Goal: Information Seeking & Learning: Find specific page/section

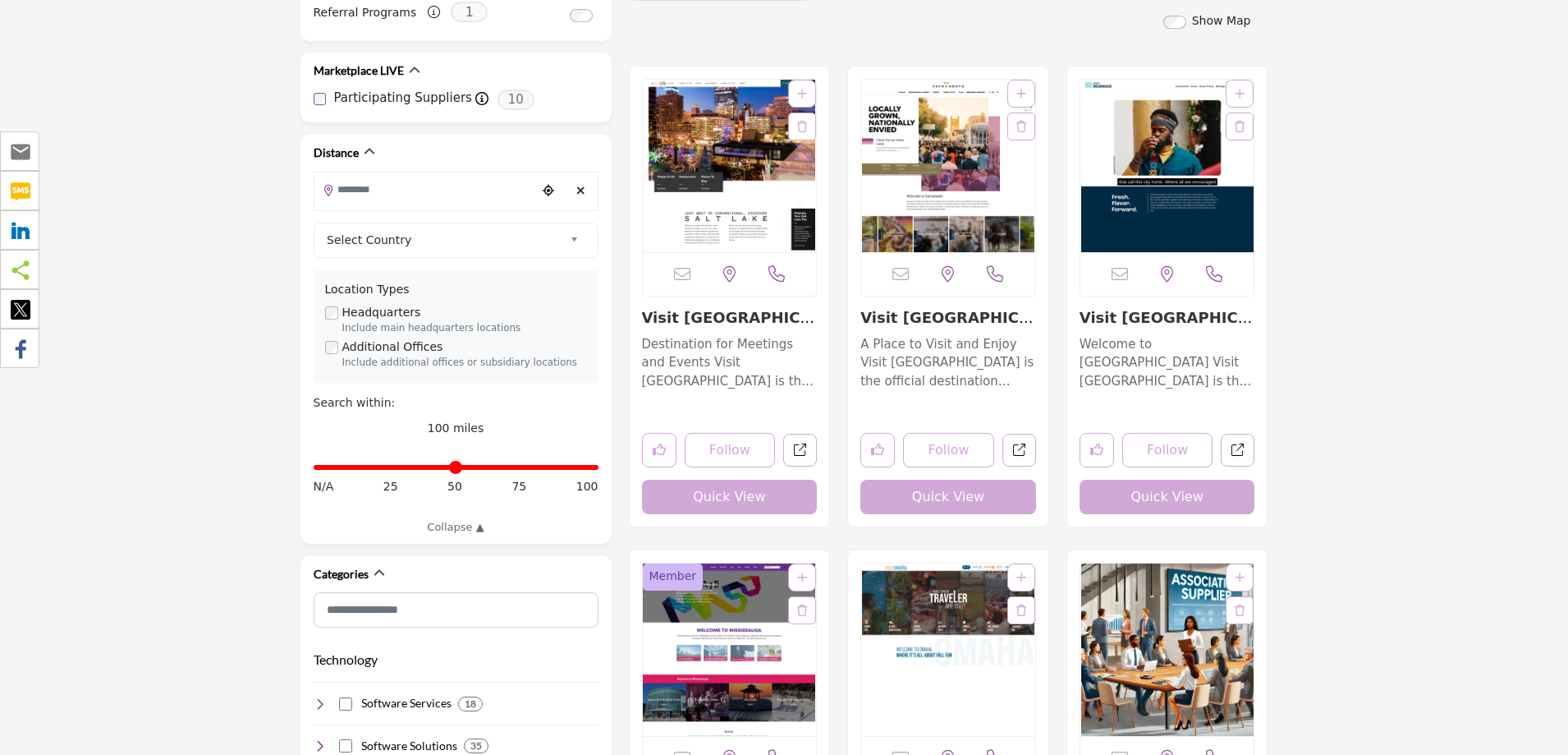
scroll to position [410, 0]
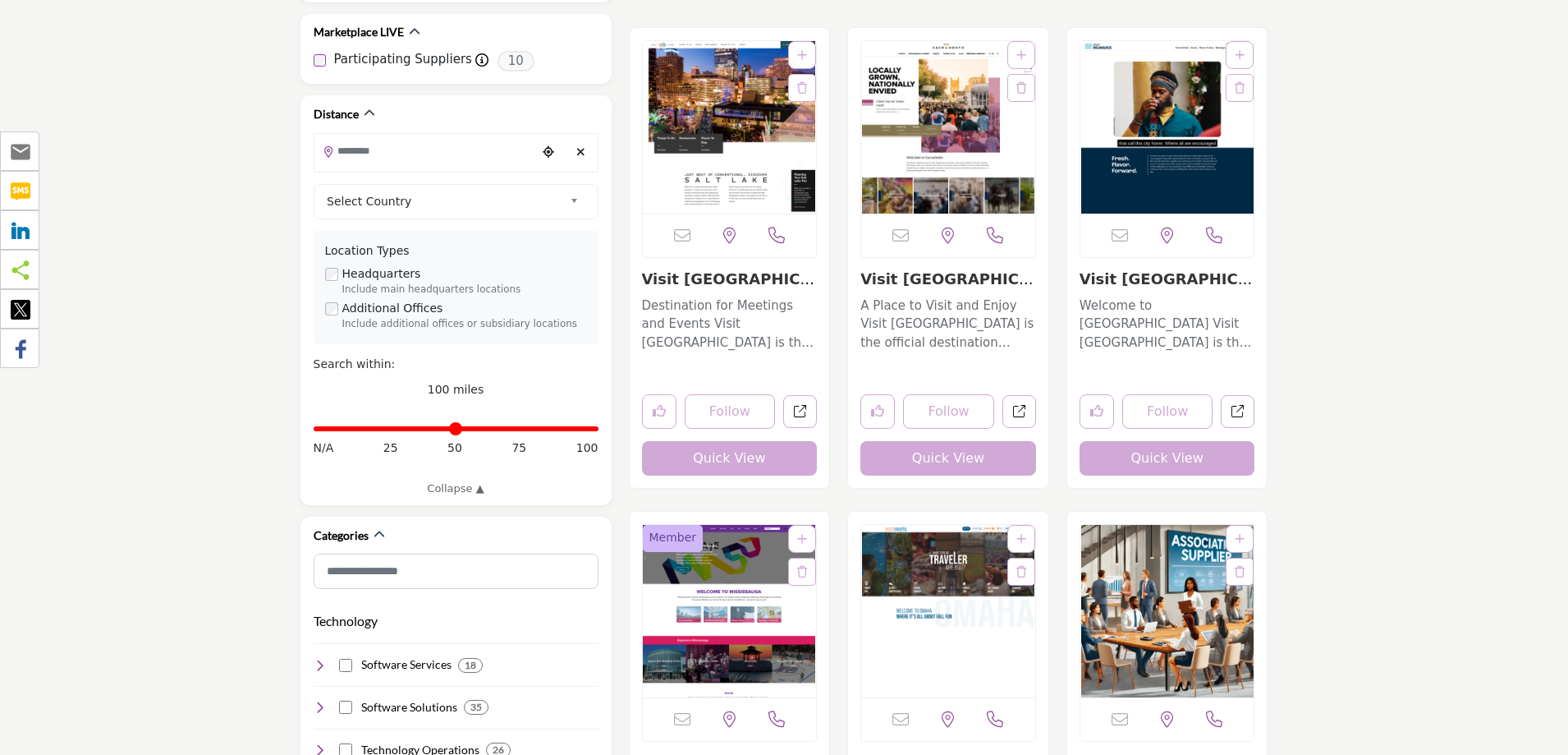
click at [734, 463] on button "Quick View" at bounding box center [729, 457] width 175 height 34
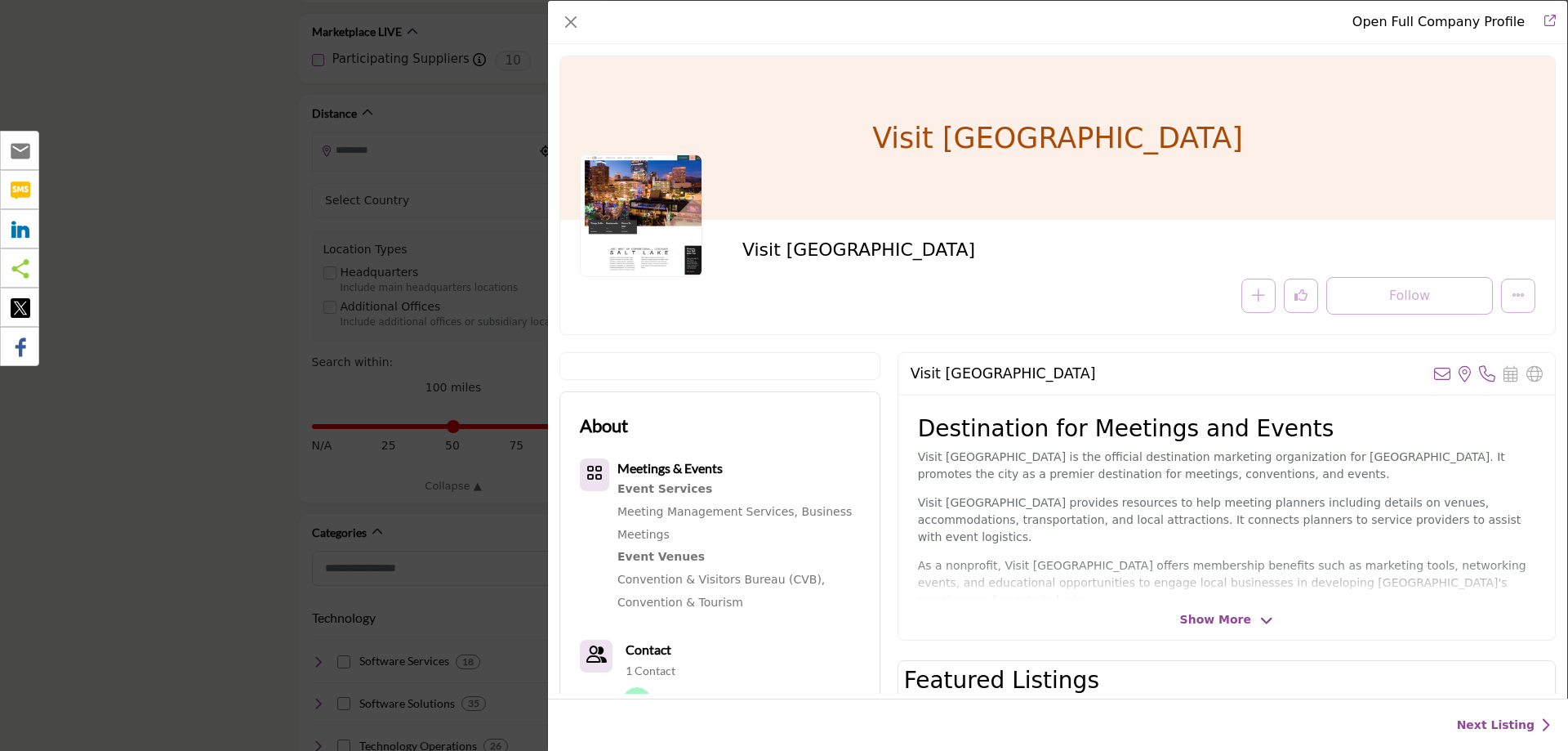
click at [311, 291] on div "Open Full Company Profile Visit [GEOGRAPHIC_DATA] Follow Following" at bounding box center [784, 375] width 1568 height 751
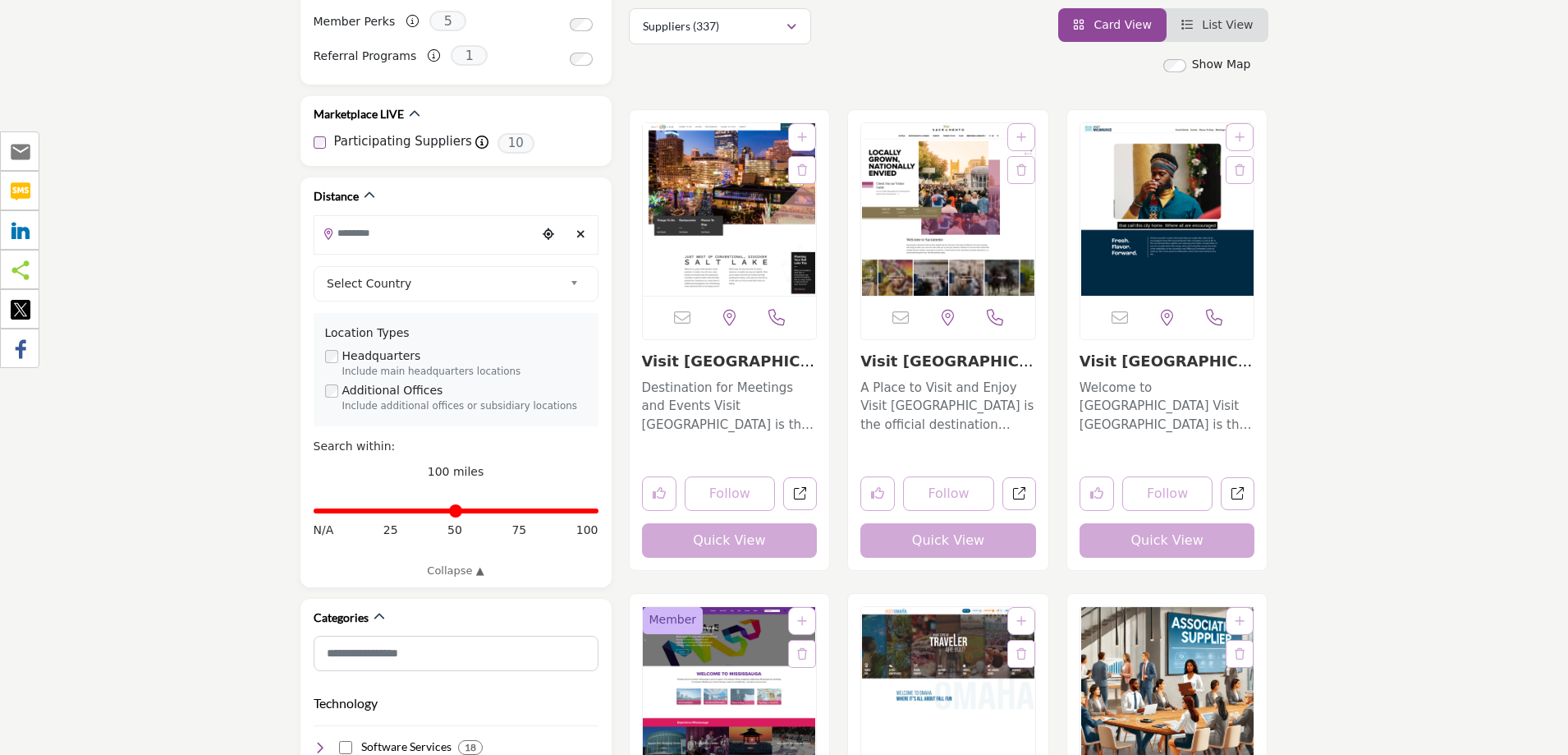
scroll to position [0, 0]
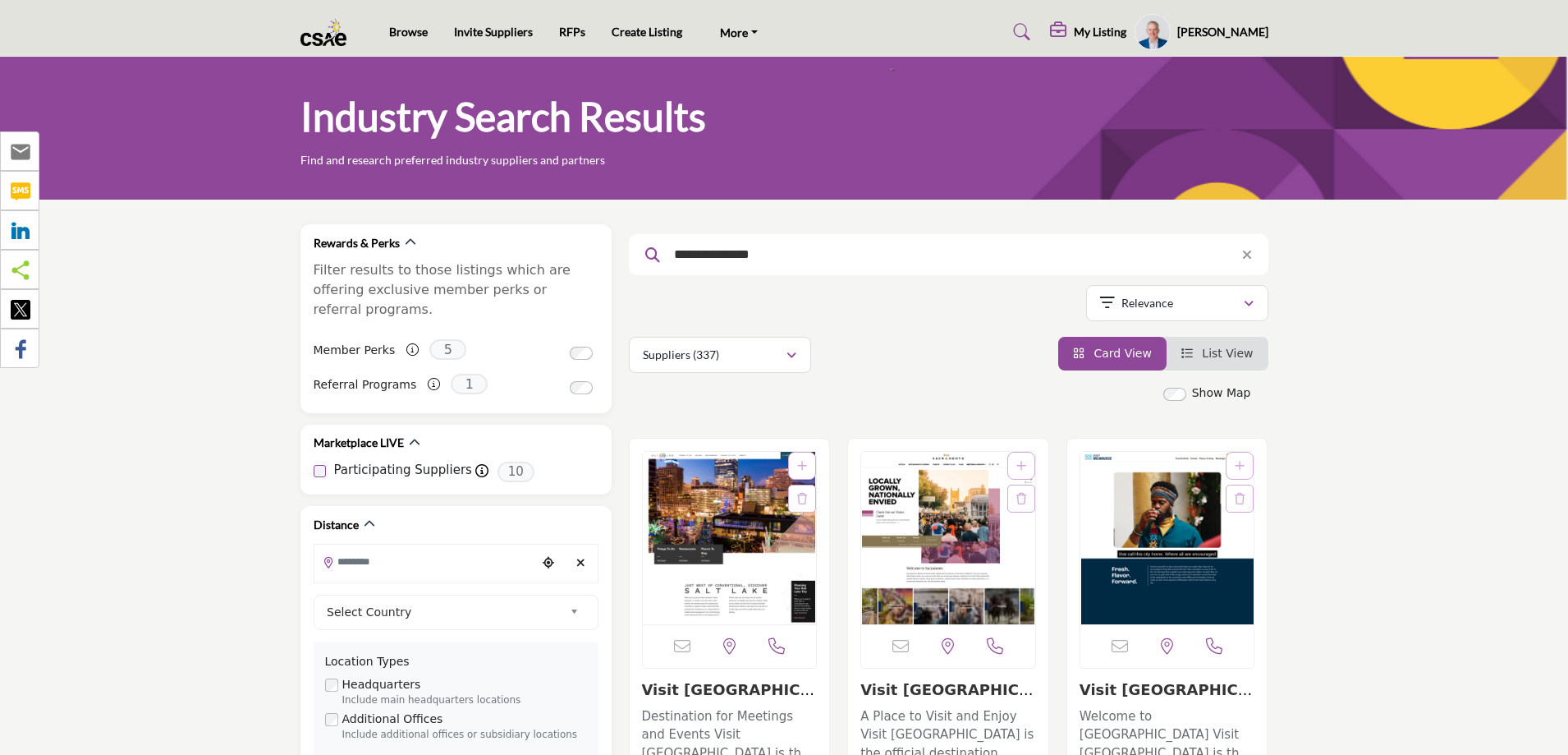
click at [815, 252] on input "**********" at bounding box center [942, 255] width 553 height 22
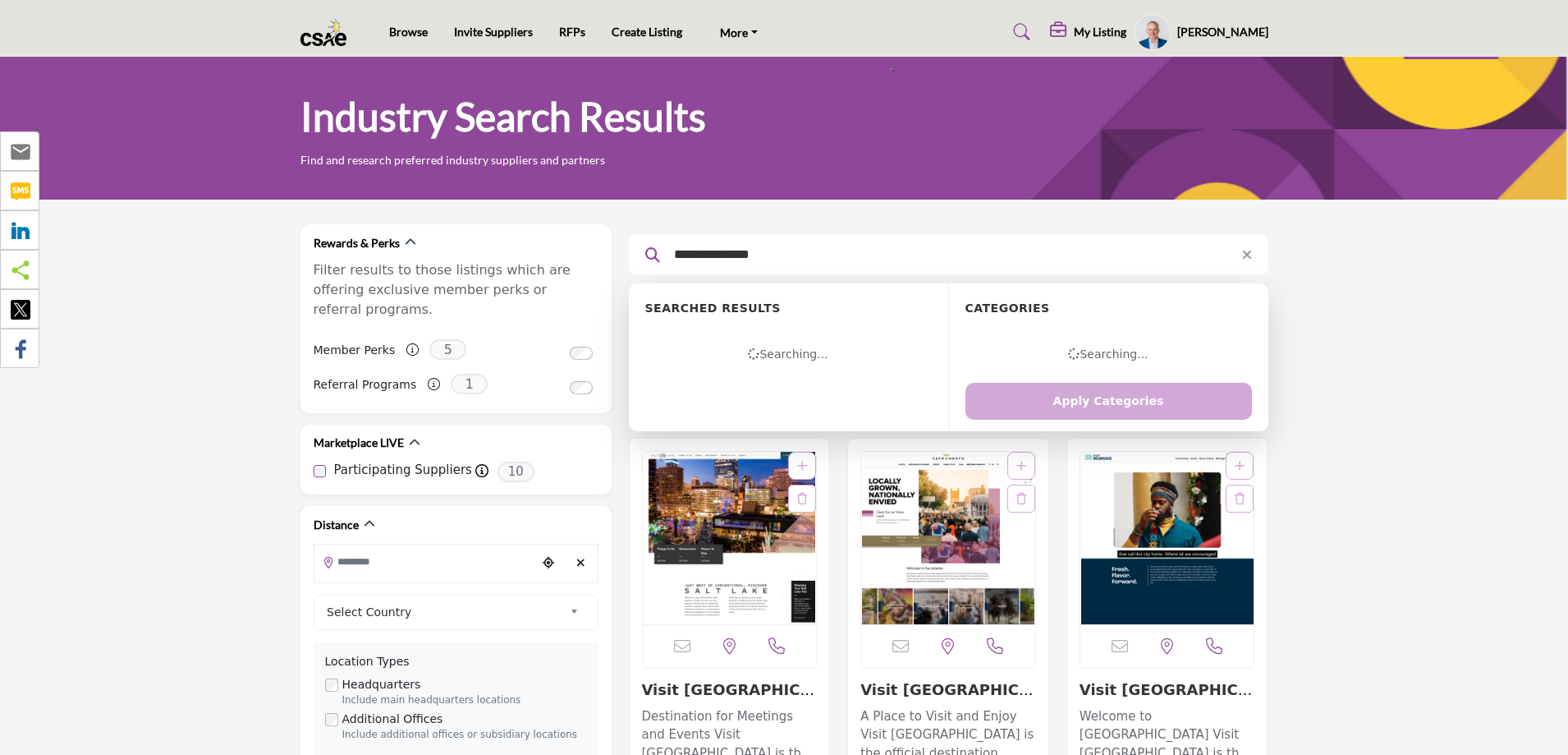
click at [815, 252] on input "**********" at bounding box center [942, 255] width 553 height 22
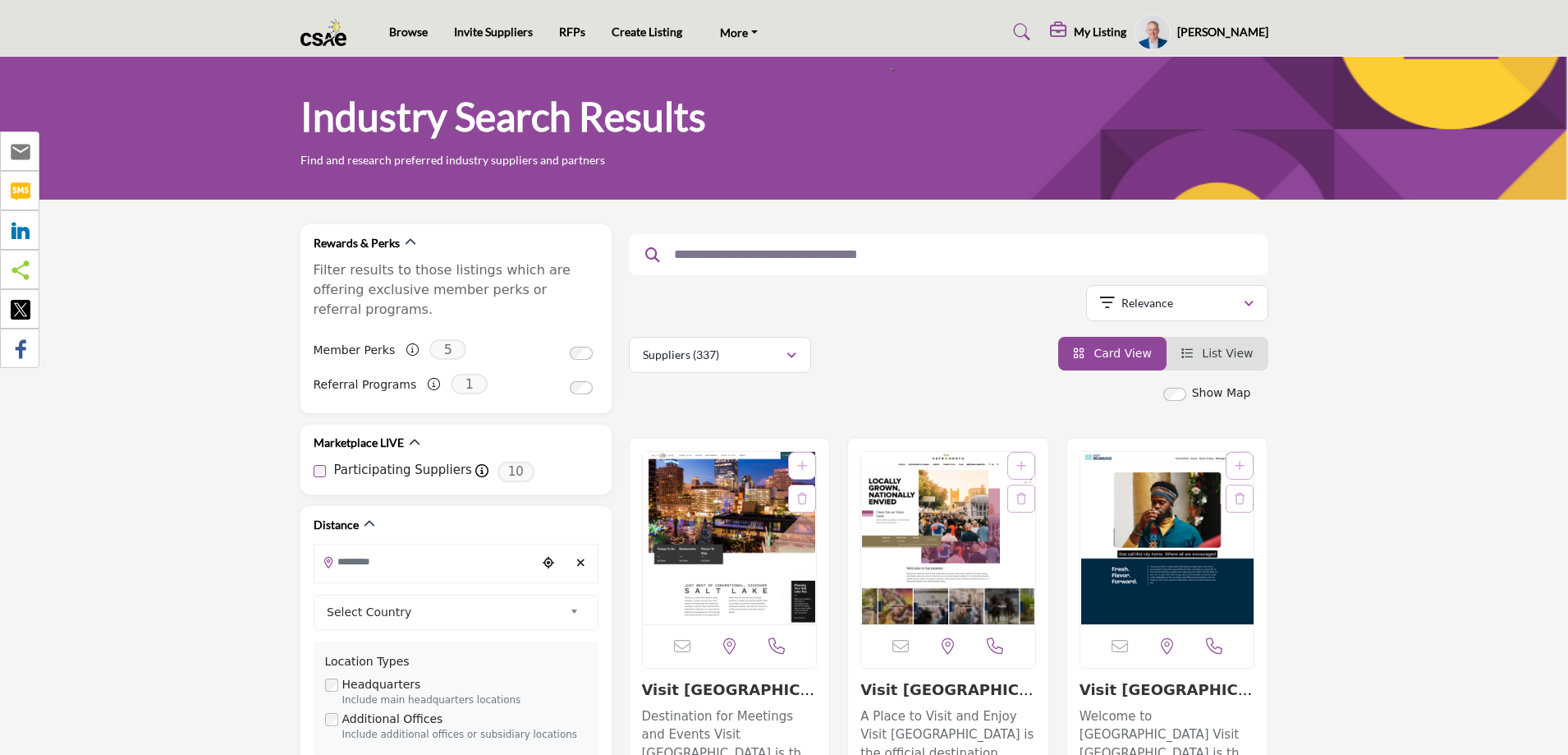
click at [1210, 251] on input "text" at bounding box center [942, 255] width 553 height 22
click at [1021, 246] on input "text" at bounding box center [942, 255] width 553 height 22
click at [992, 260] on input "text" at bounding box center [942, 255] width 553 height 22
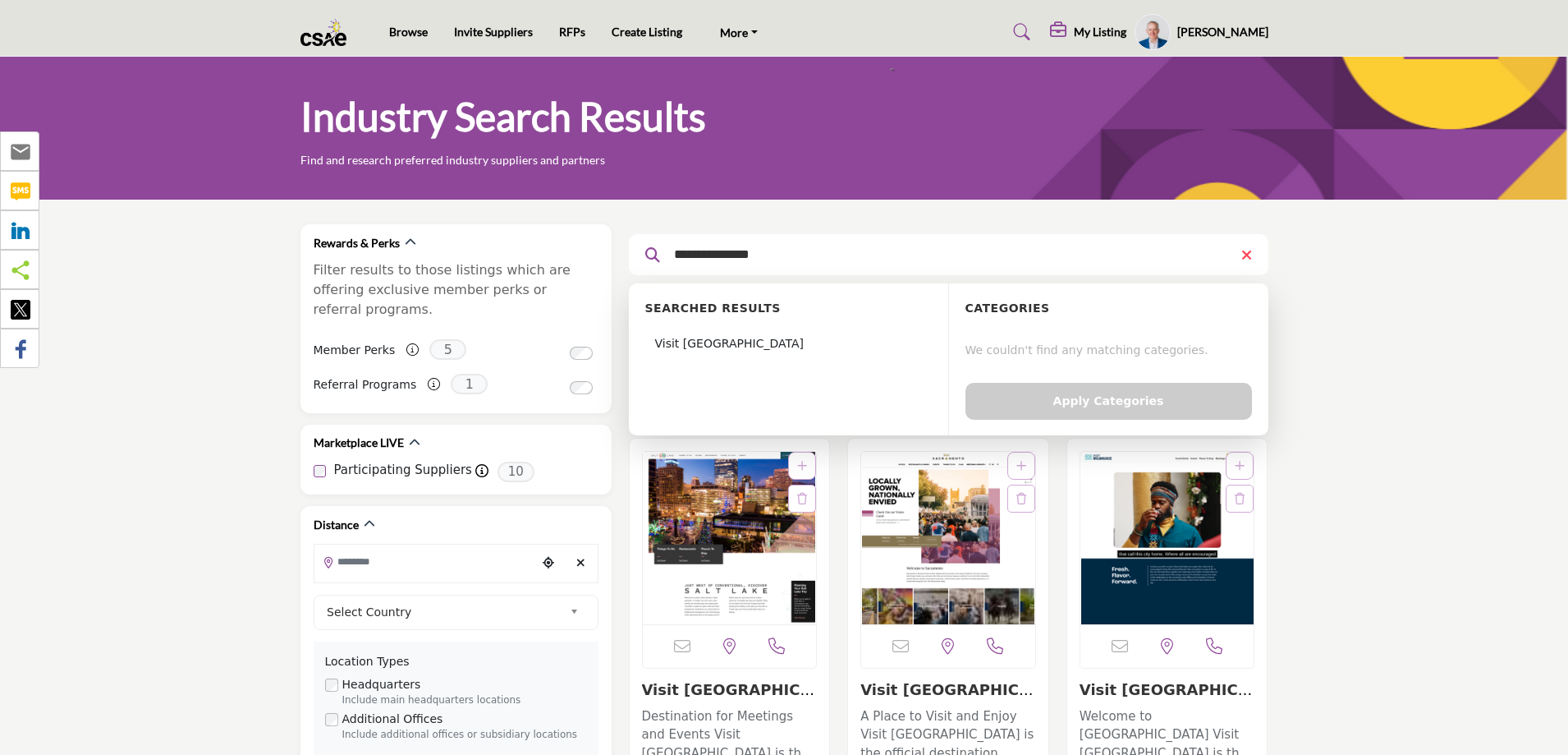
type input "**********"
click at [1244, 251] on icon at bounding box center [1246, 254] width 11 height 15
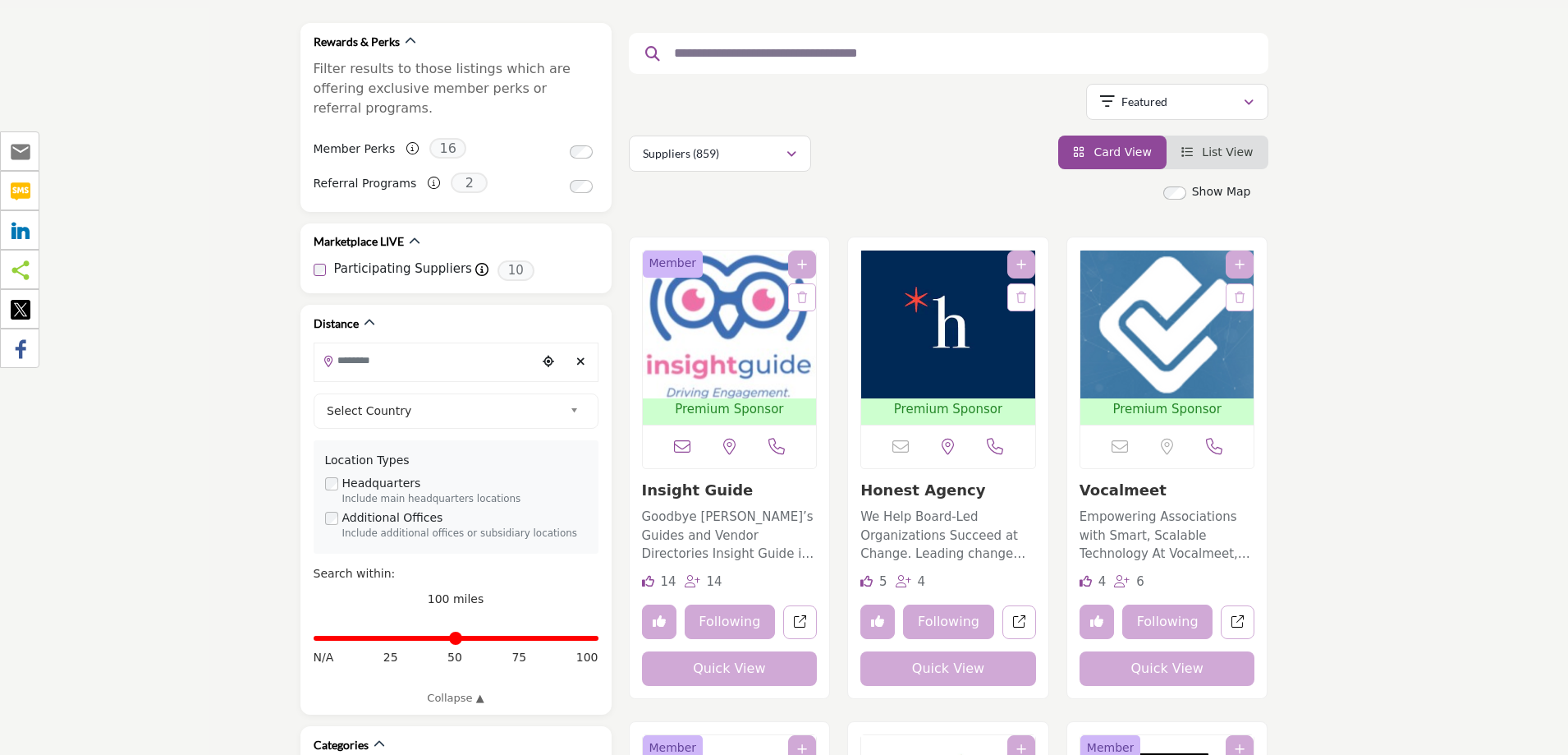
scroll to position [247, 0]
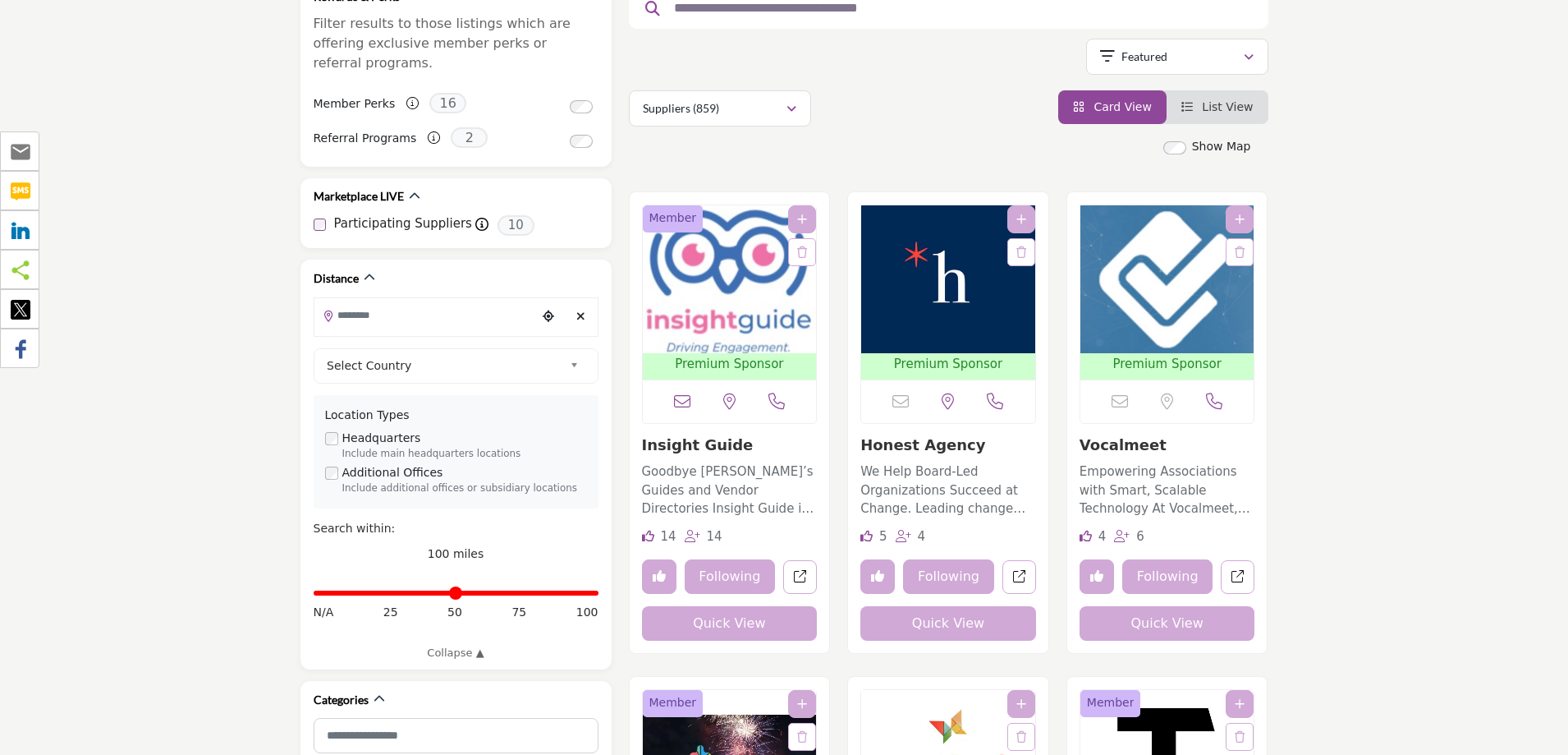
click at [714, 622] on button "Quick View" at bounding box center [729, 623] width 175 height 34
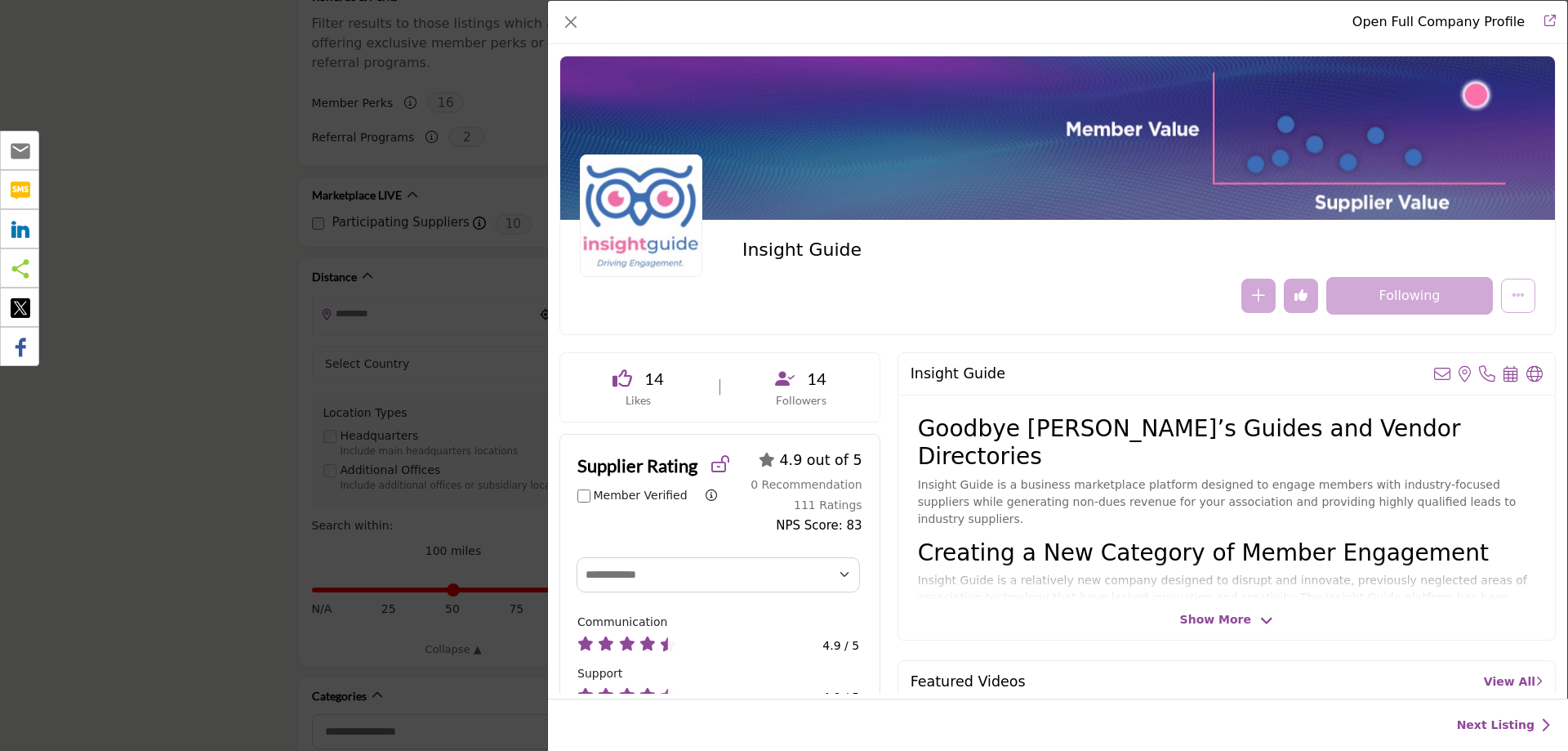
click at [174, 352] on div "Open Full Company Profile Insight Guide Follow Following Likes" at bounding box center [784, 375] width 1568 height 751
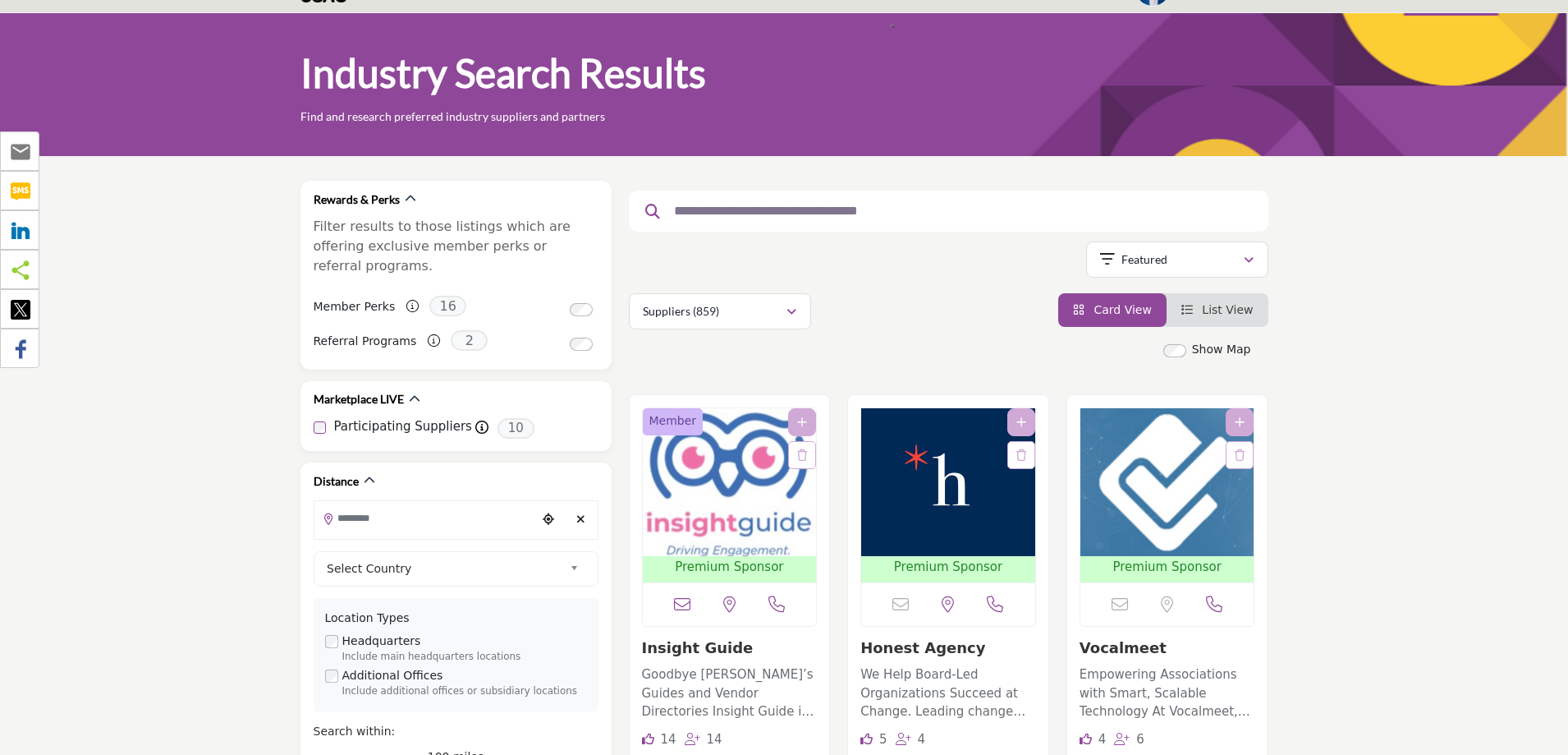
scroll to position [0, 0]
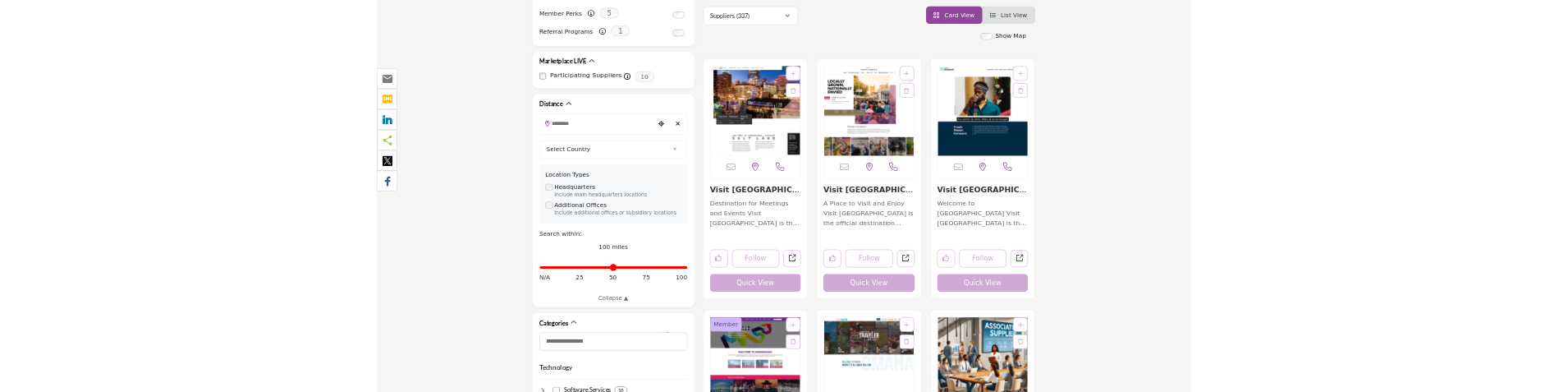
scroll to position [328, 0]
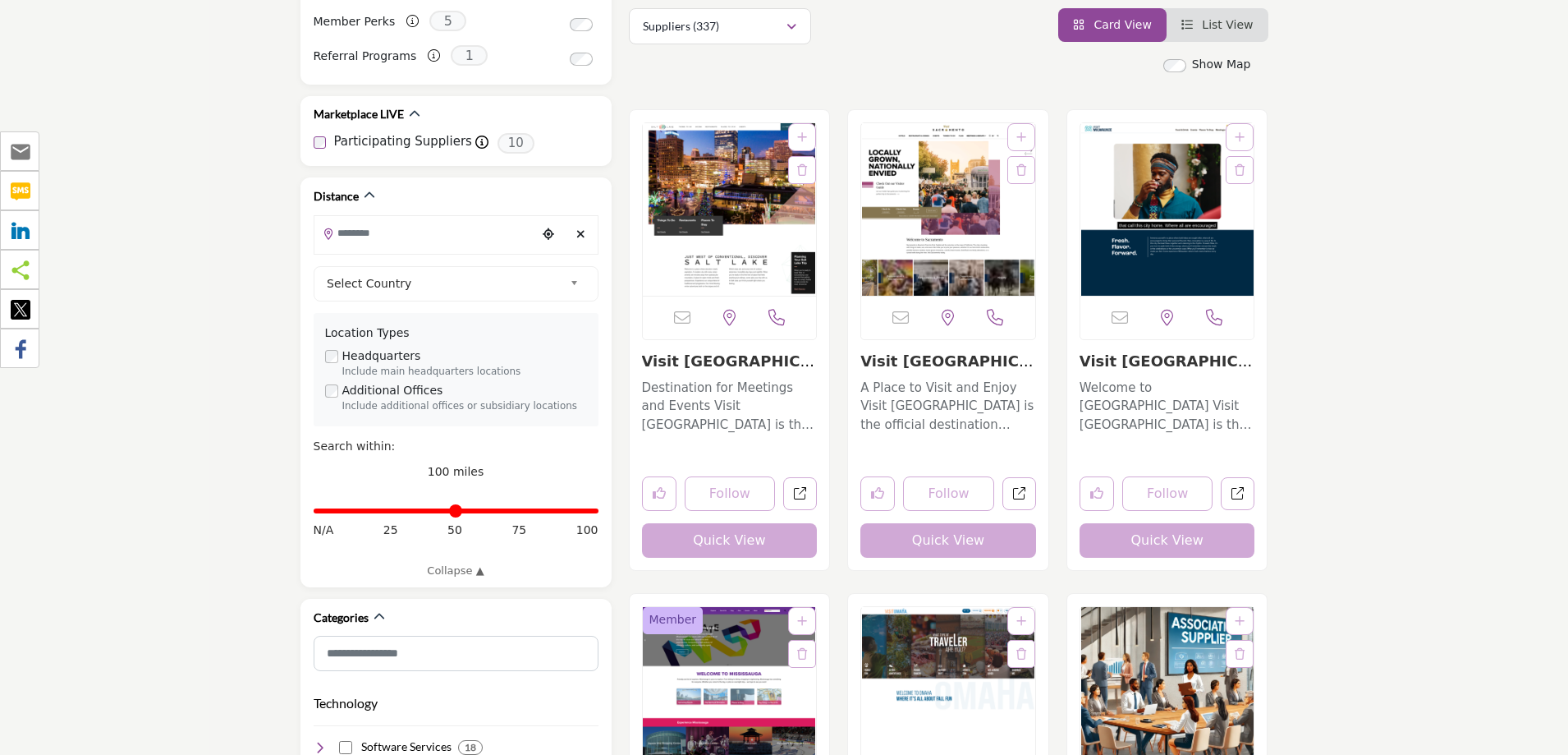
drag, startPoint x: 737, startPoint y: 535, endPoint x: 712, endPoint y: 558, distance: 34.0
click at [712, 558] on div "Email is currently unavailable for this contact. Utah, USA" at bounding box center [729, 340] width 201 height 460
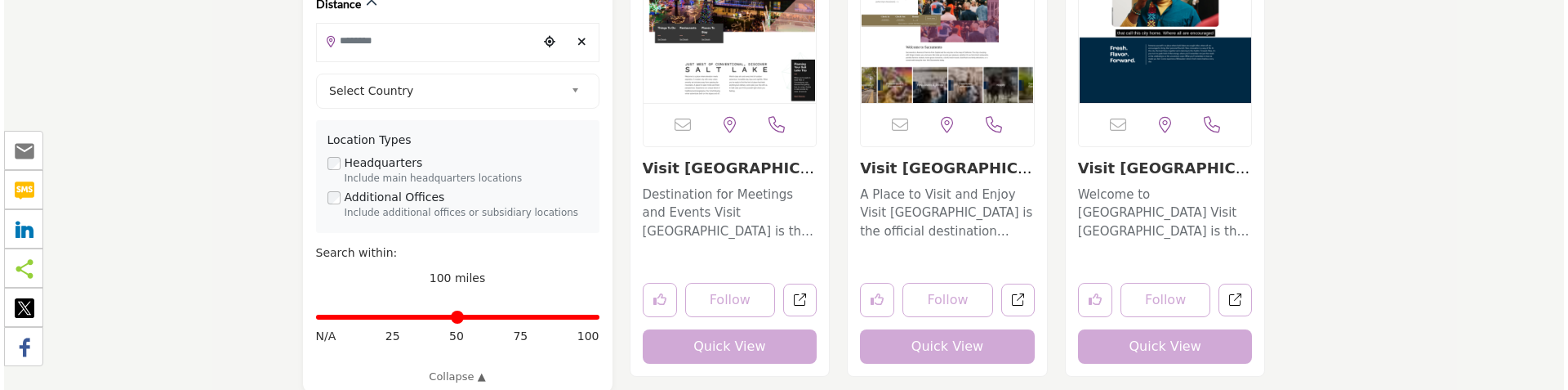
scroll to position [572, 0]
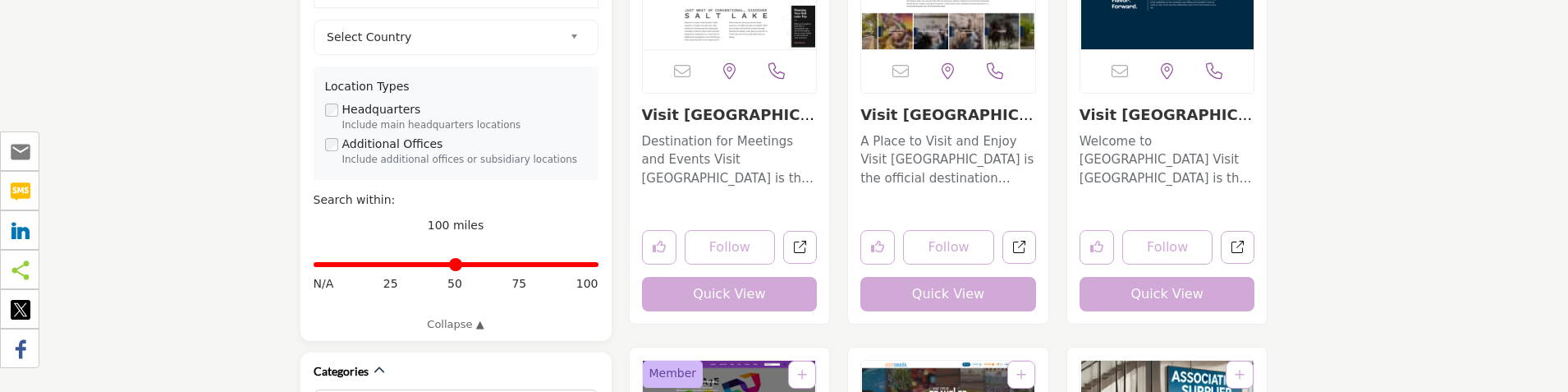
click at [710, 295] on button "Quick View" at bounding box center [729, 294] width 175 height 34
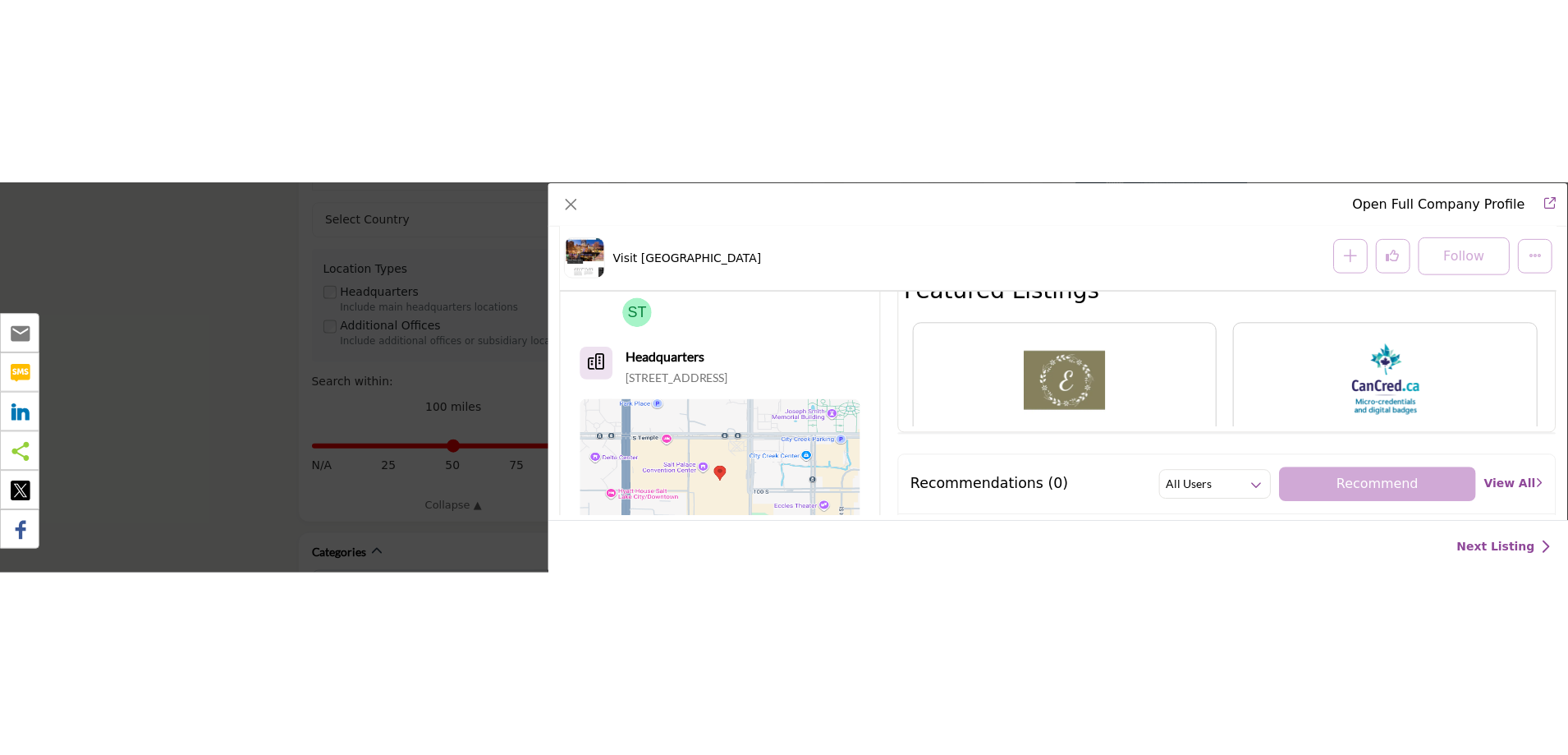
scroll to position [0, 0]
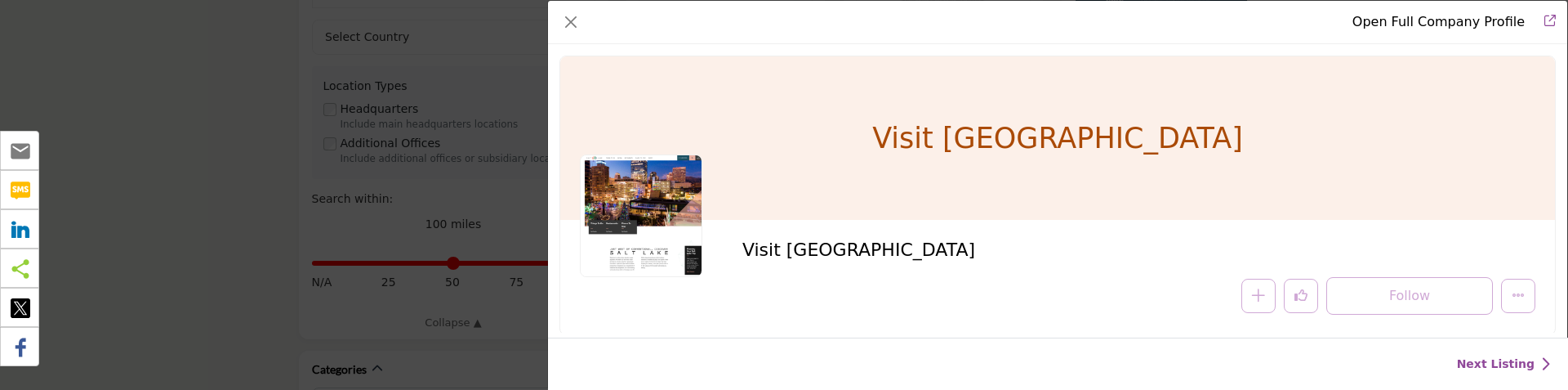
click at [428, 191] on div "Open Full Company Profile Visit [GEOGRAPHIC_DATA] Follow Following" at bounding box center [784, 195] width 1568 height 390
